Goal: Find specific page/section: Find specific page/section

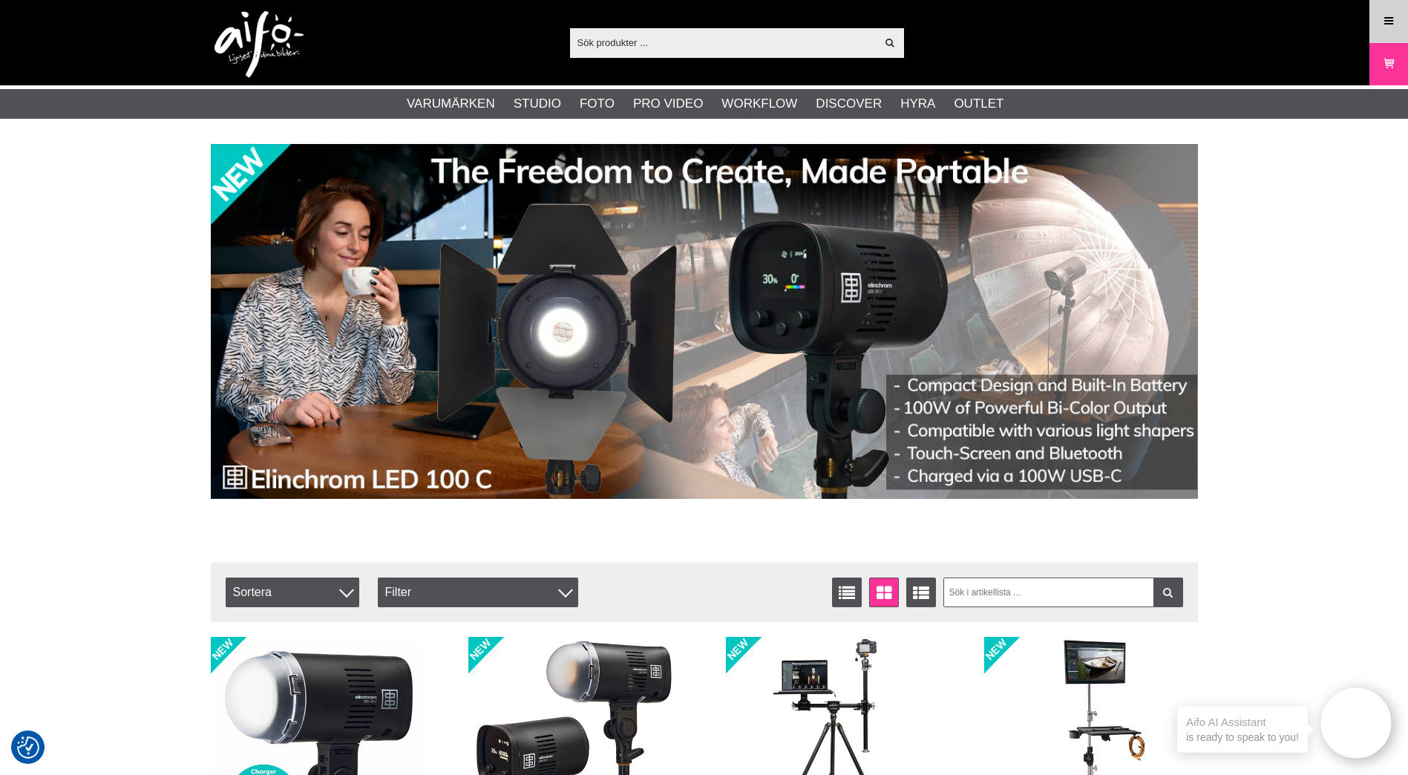
click at [1373, 21] on link "Meny" at bounding box center [1389, 21] width 37 height 35
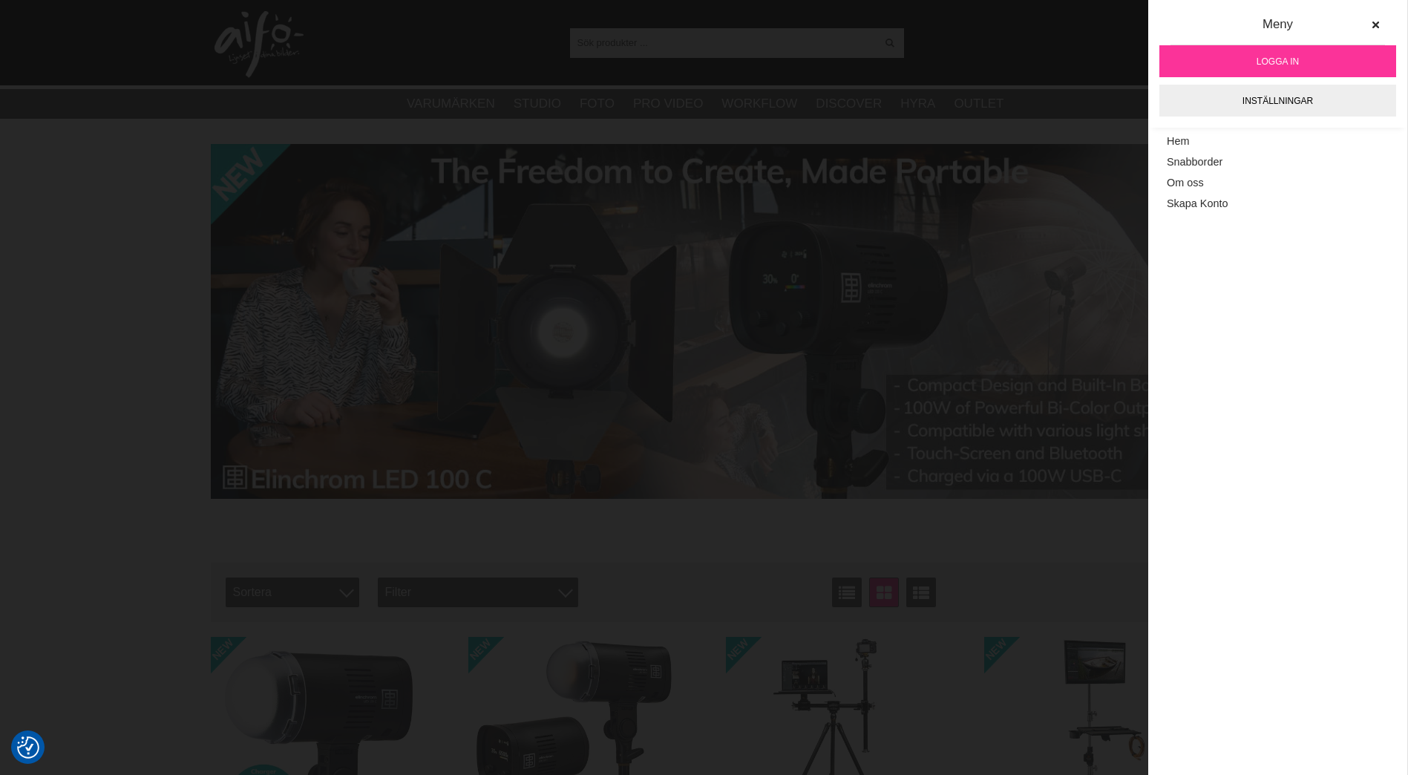
click at [1260, 55] on span "Logga in" at bounding box center [1278, 61] width 42 height 13
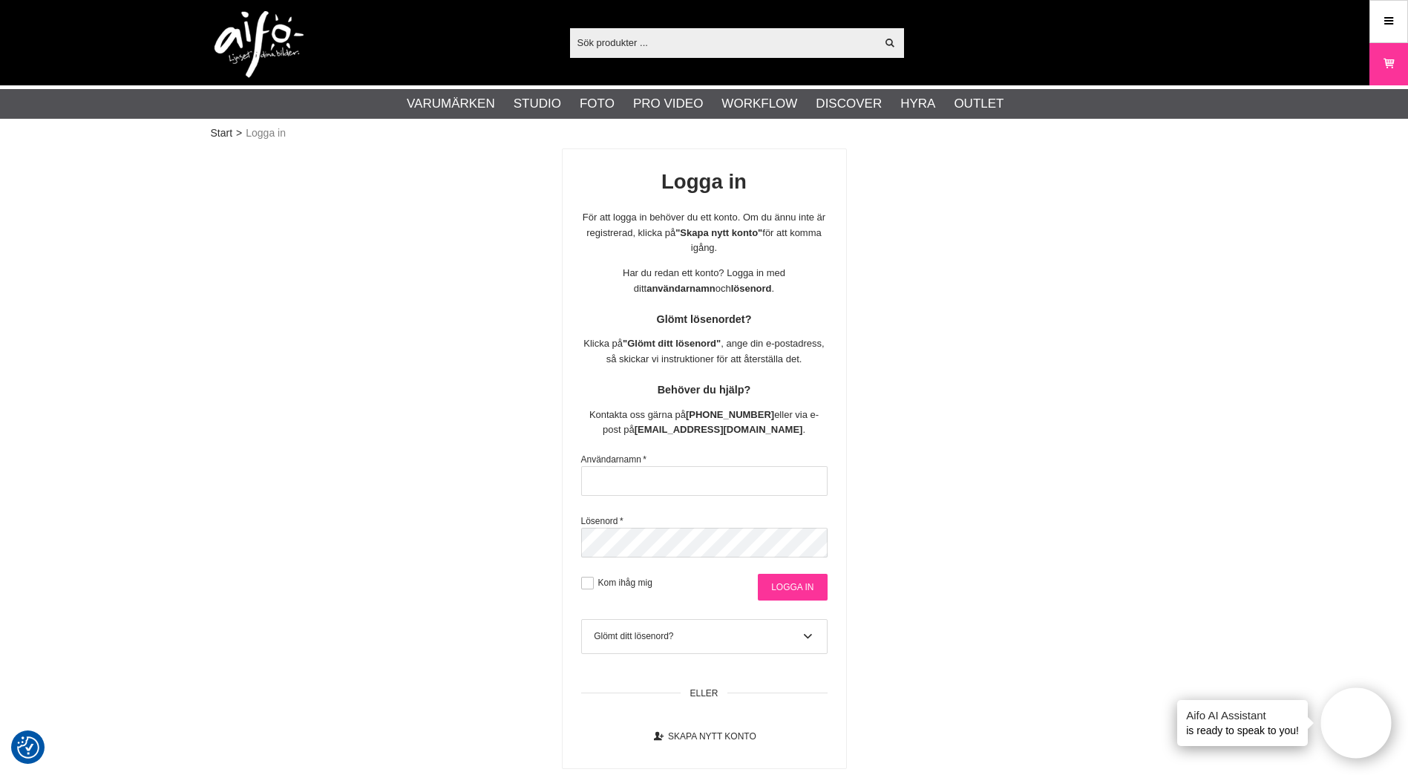
type input "andjoh"
click at [796, 590] on input "Logga in" at bounding box center [792, 587] width 69 height 27
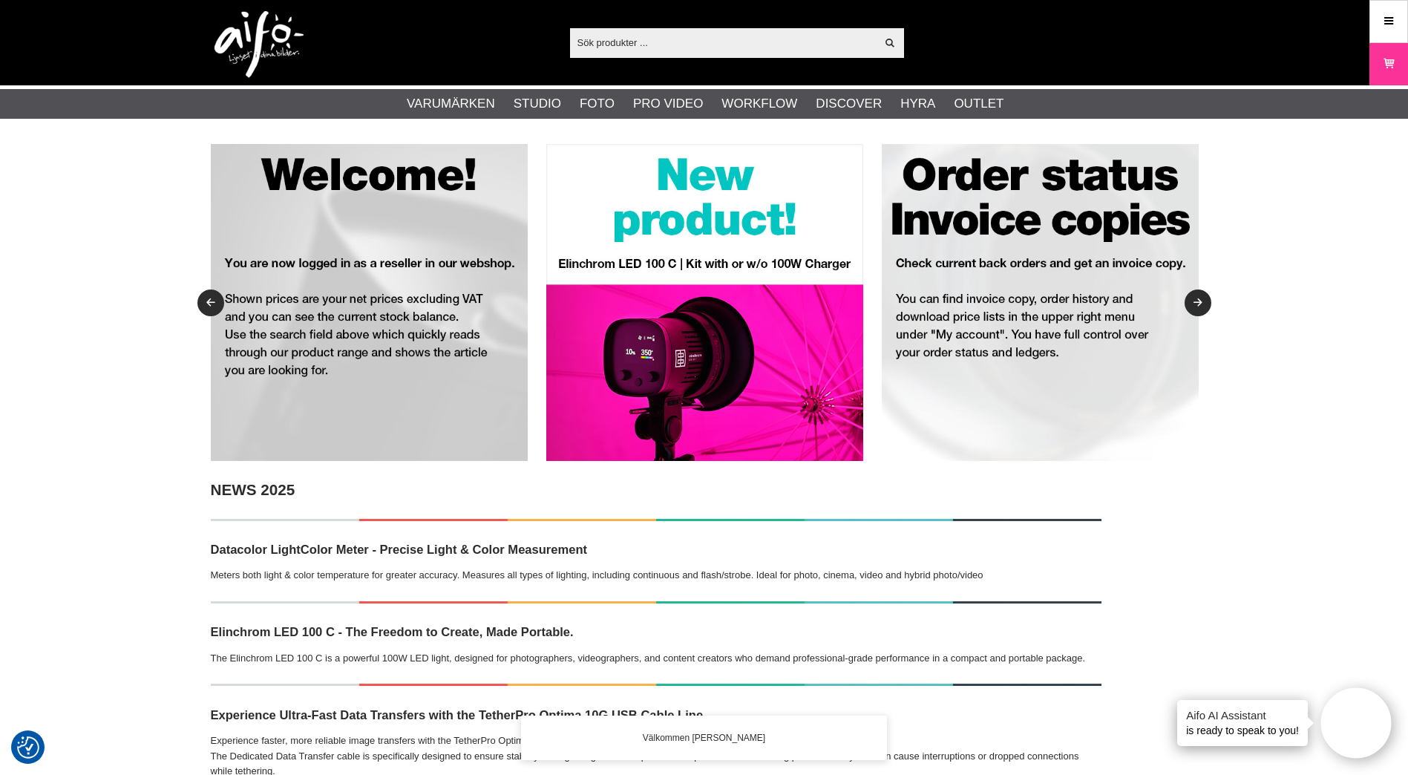
click at [621, 39] on input "text" at bounding box center [723, 42] width 307 height 22
paste input "EL-33222"
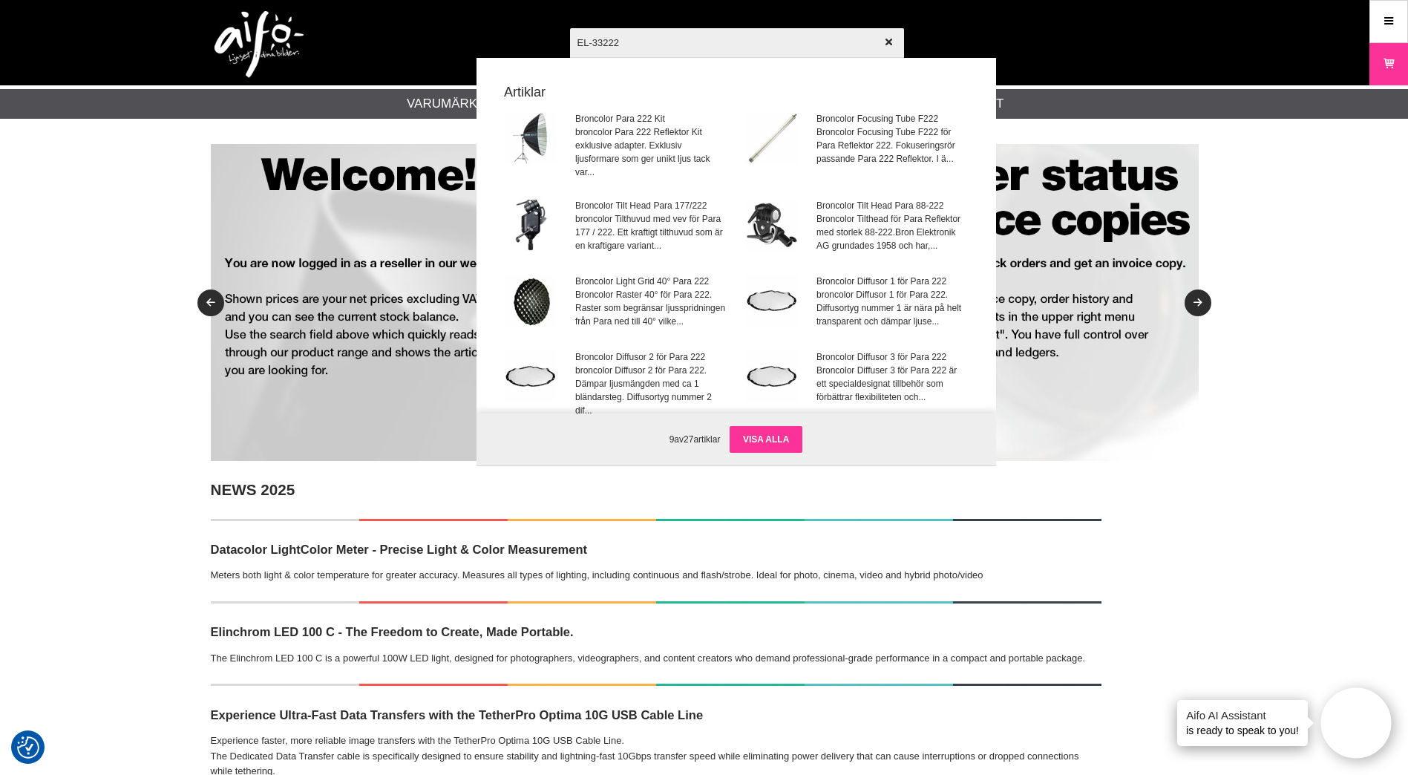
type input "EL-33222"
click at [776, 448] on link "Visa alla" at bounding box center [766, 439] width 73 height 27
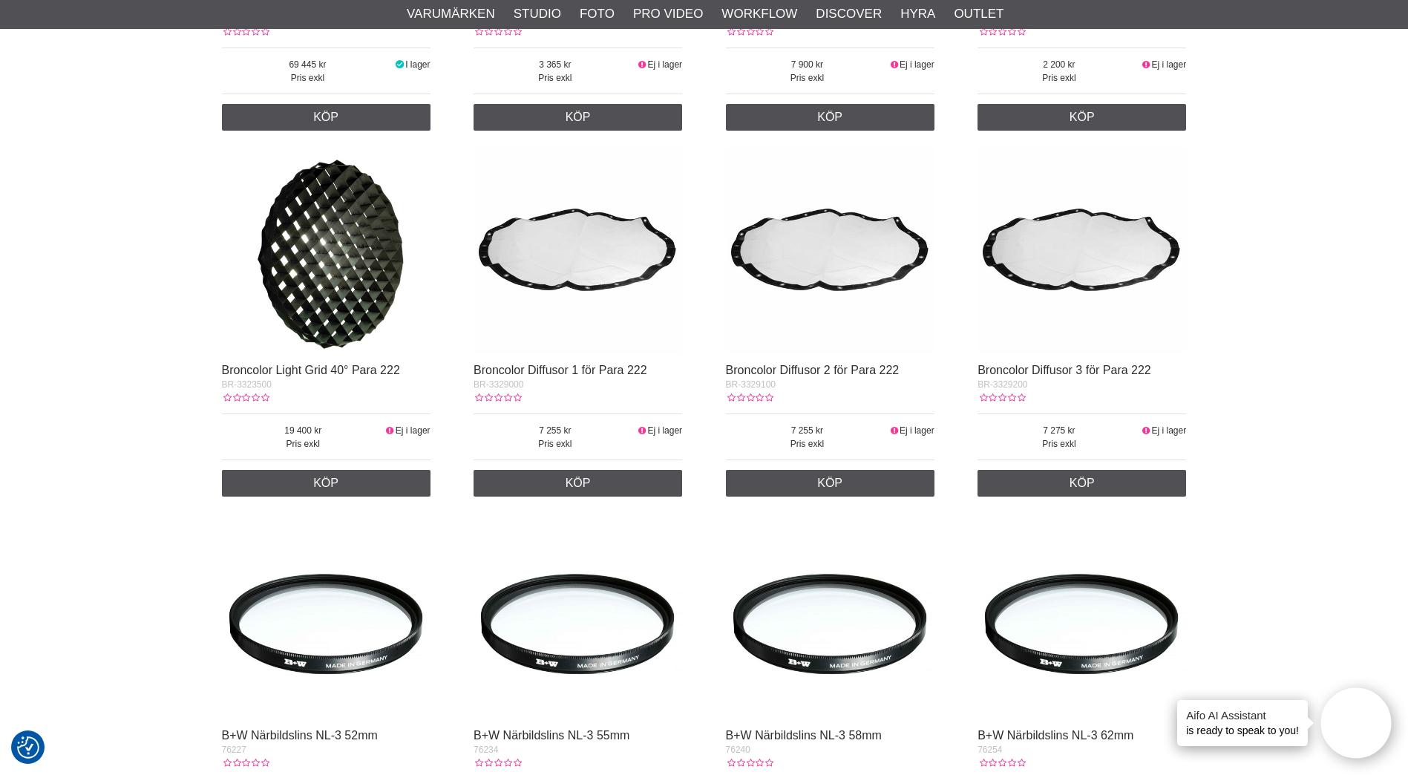
scroll to position [297, 0]
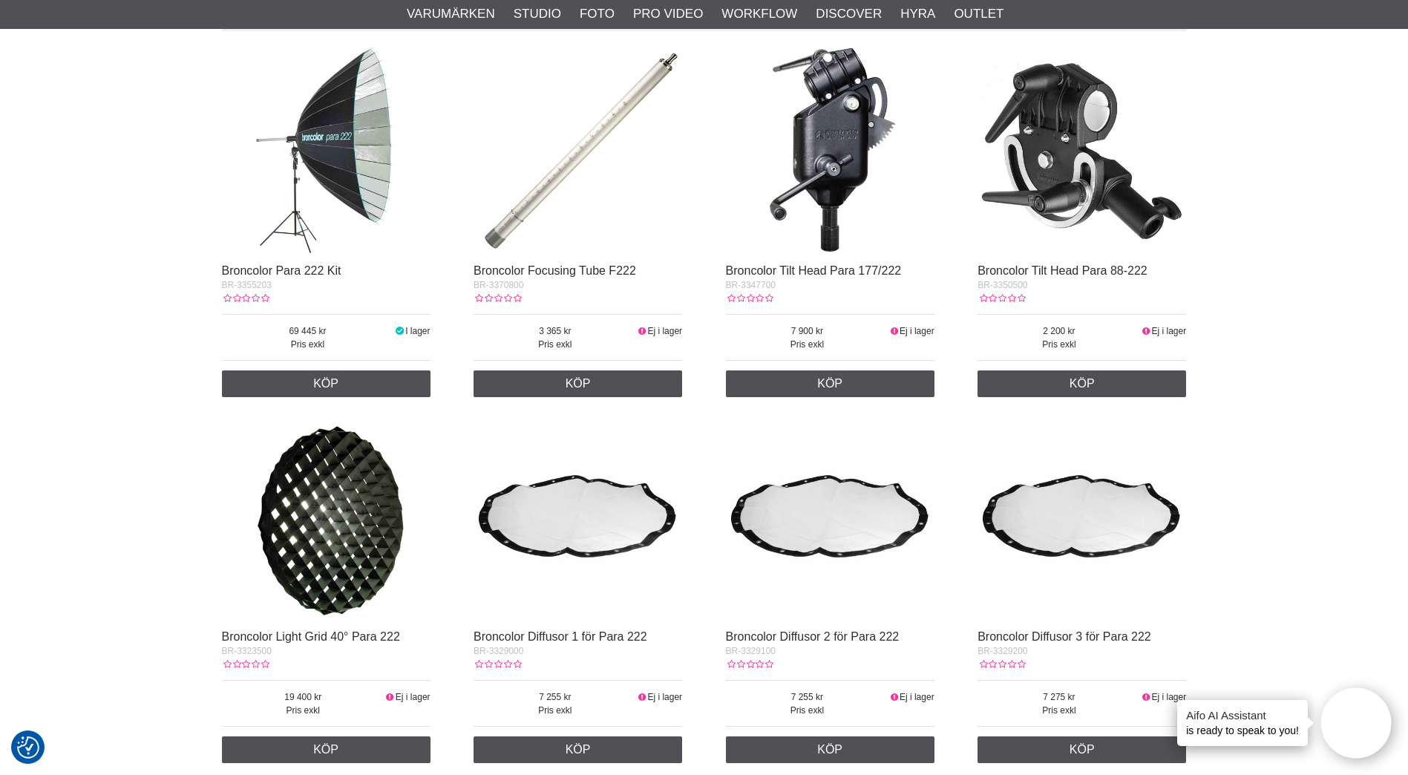
drag, startPoint x: 119, startPoint y: 130, endPoint x: 108, endPoint y: 86, distance: 45.2
